Goal: Task Accomplishment & Management: Manage account settings

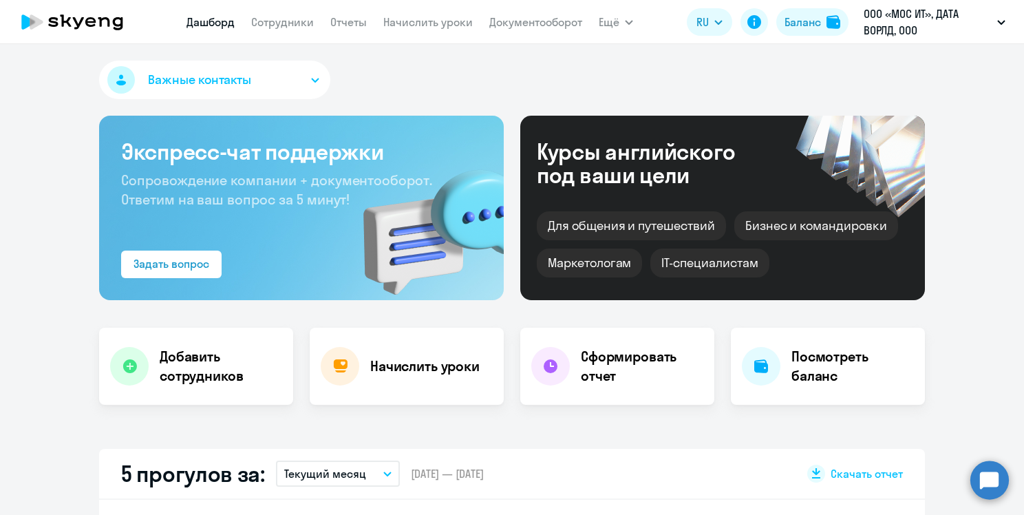
select select "30"
click at [295, 24] on link "Сотрудники" at bounding box center [282, 22] width 63 height 14
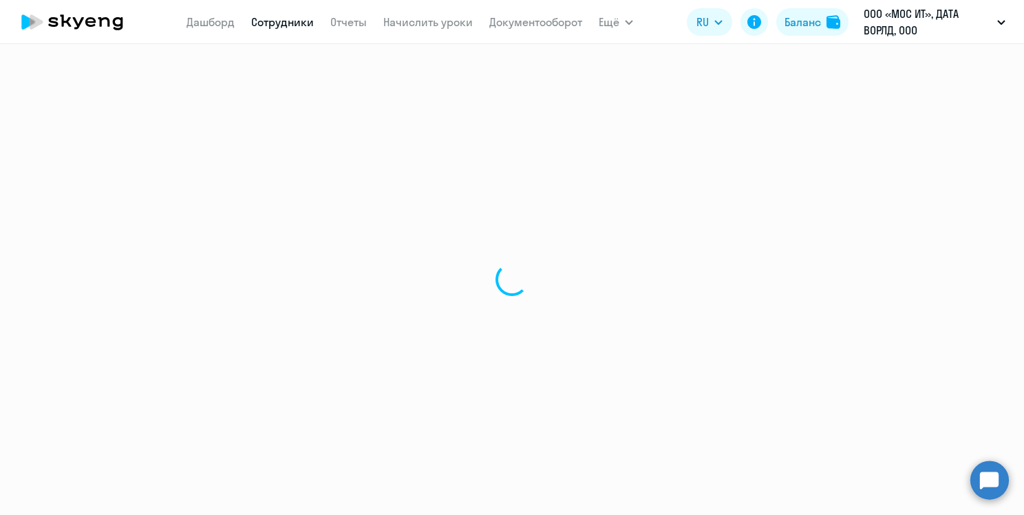
select select "30"
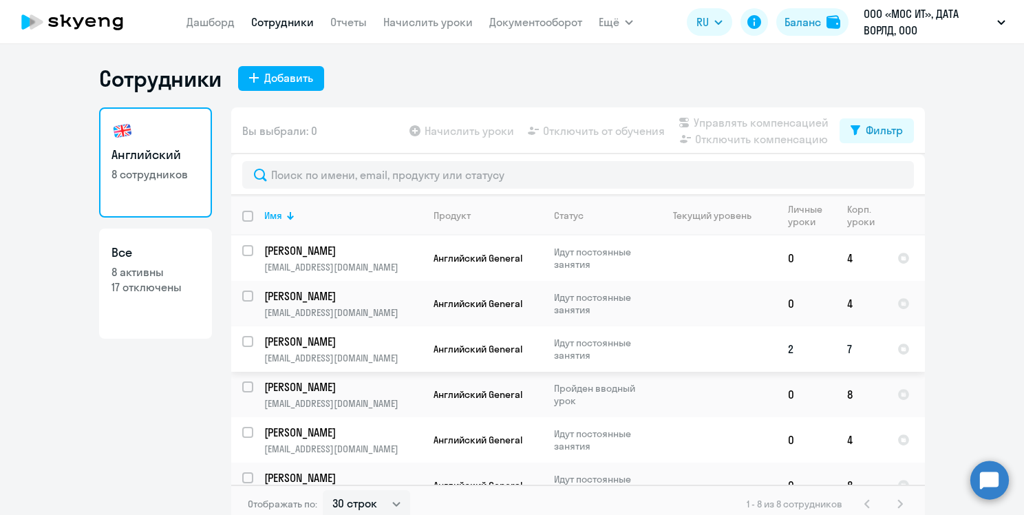
click at [244, 341] on input "select row 10310433" at bounding box center [256, 350] width 28 height 28
checkbox input "true"
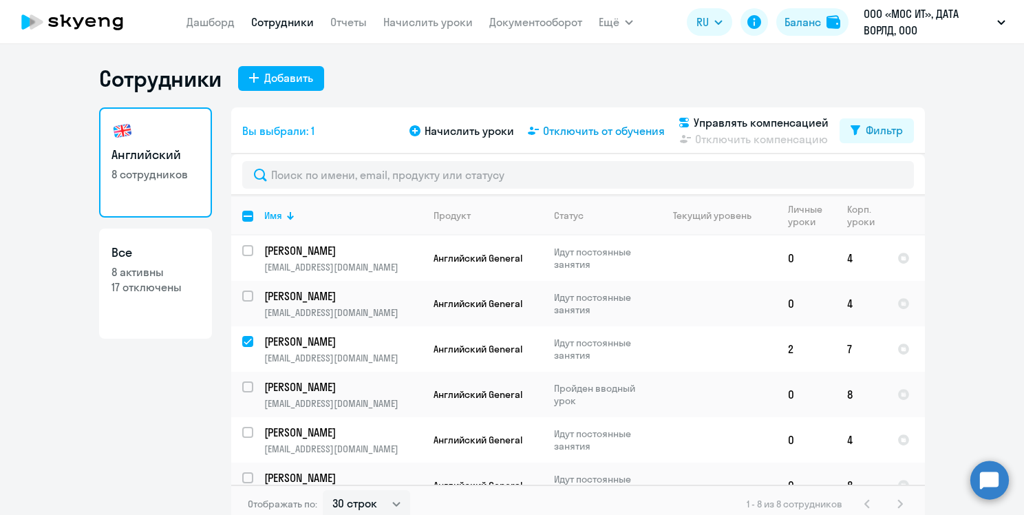
click at [556, 135] on span "Отключить от обучения" at bounding box center [604, 130] width 122 height 17
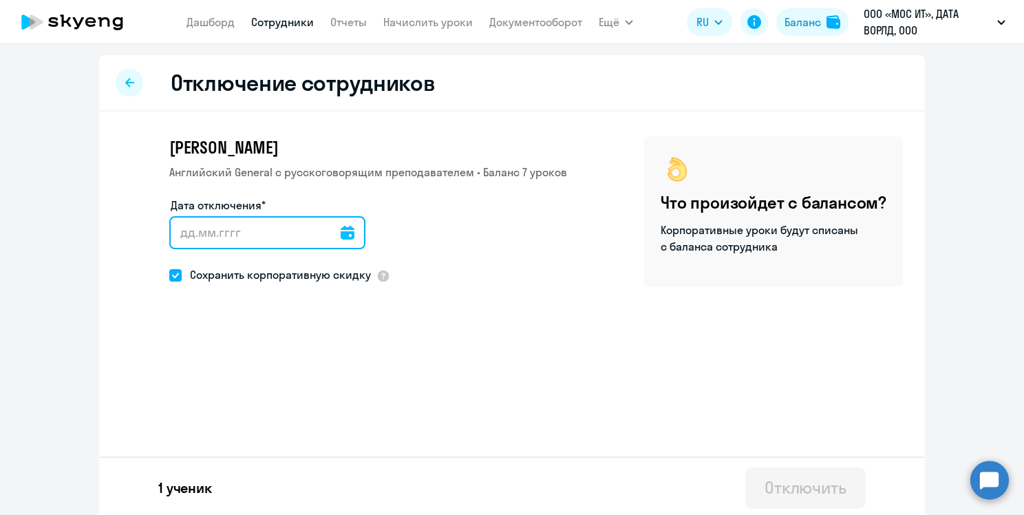
click at [177, 234] on input "Дата отключения*" at bounding box center [267, 232] width 196 height 33
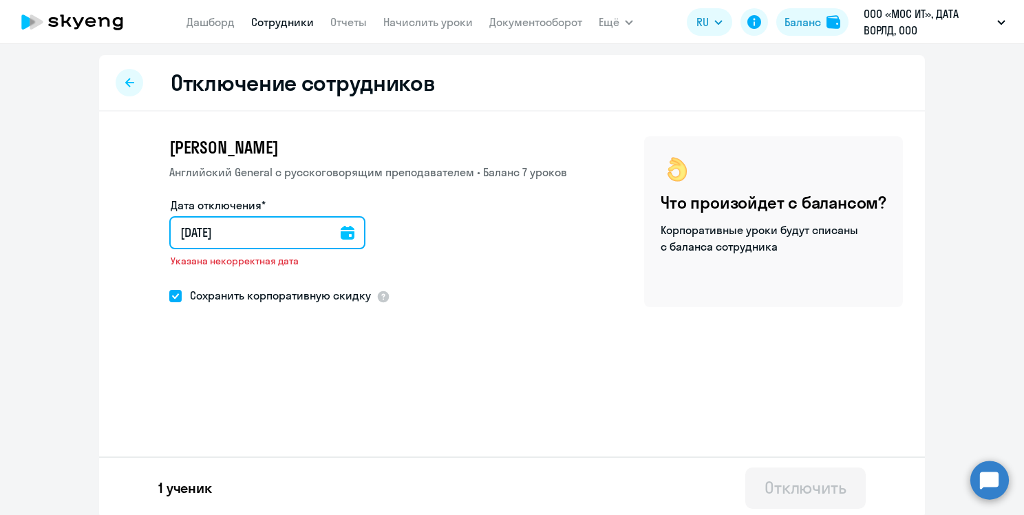
type input "[DATE]"
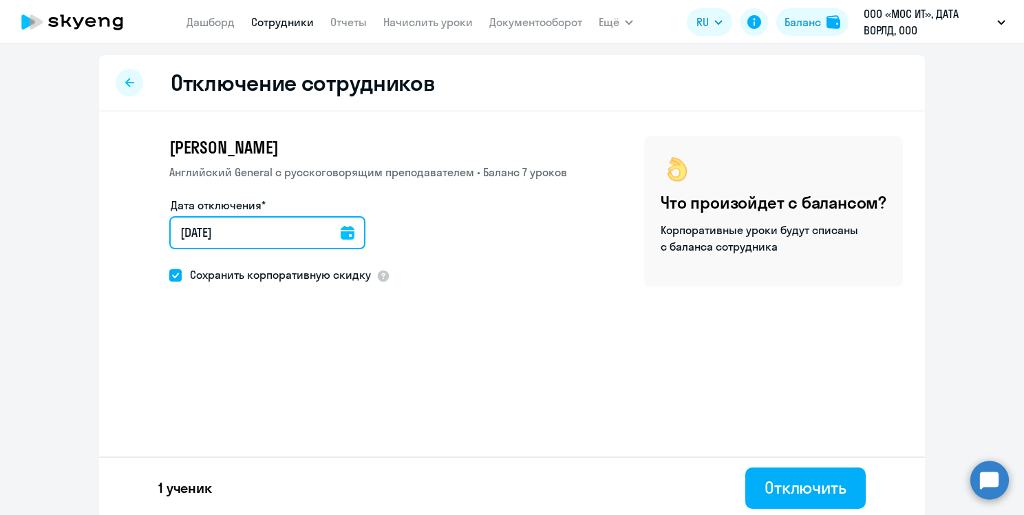
type input "[DATE]"
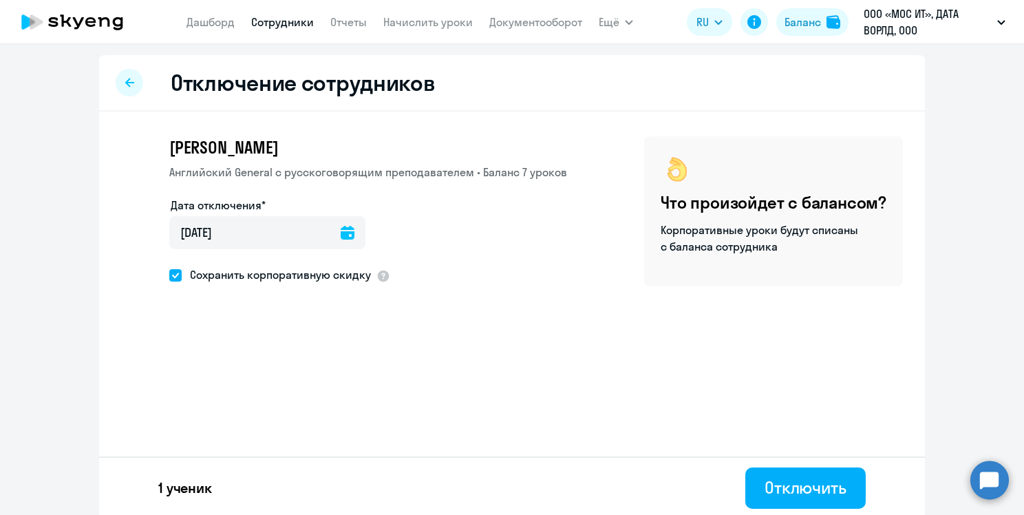
click at [173, 277] on span at bounding box center [175, 275] width 12 height 12
click at [169, 275] on input "Сохранить корпоративную скидку" at bounding box center [169, 274] width 1 height 1
checkbox input "false"
click at [782, 476] on div "Отключить" at bounding box center [805, 487] width 82 height 22
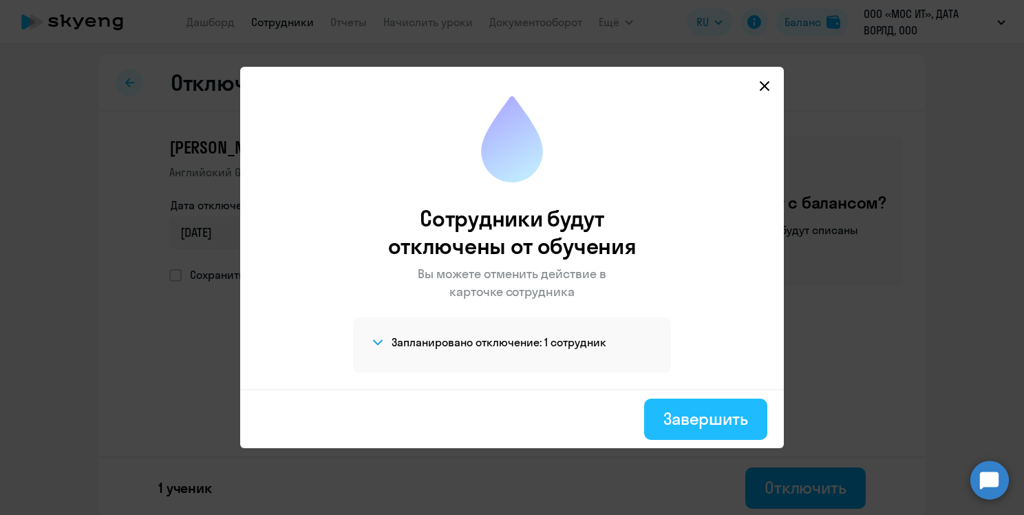
click at [707, 410] on div "Завершить" at bounding box center [705, 418] width 85 height 22
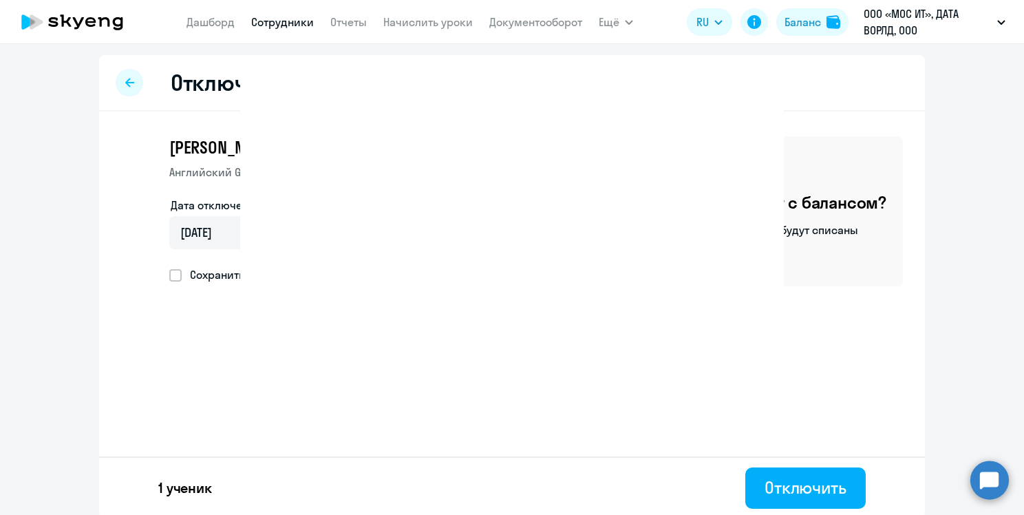
select select "30"
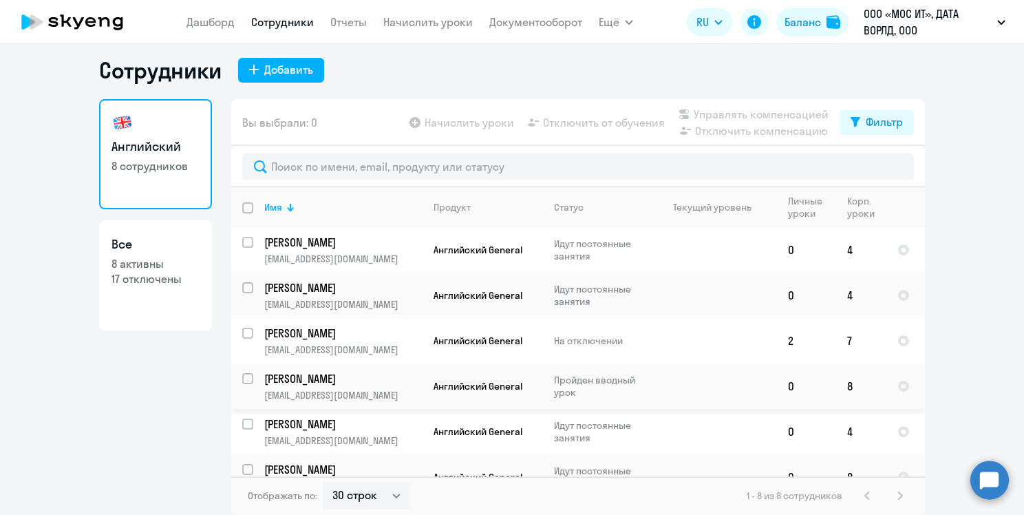
scroll to position [116, 0]
